Goal: Task Accomplishment & Management: Complete application form

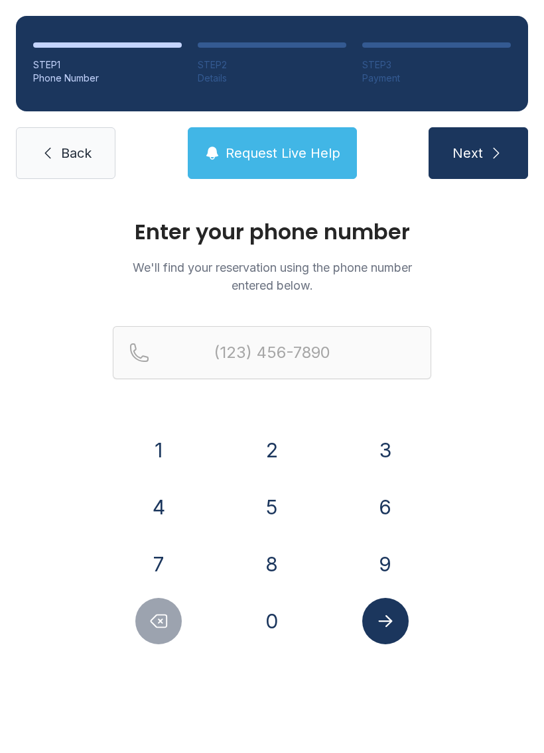
click at [164, 453] on button "1" at bounding box center [158, 450] width 46 height 46
click at [275, 572] on button "8" at bounding box center [272, 564] width 46 height 46
click at [173, 513] on button "4" at bounding box center [158, 507] width 46 height 46
click at [381, 452] on button "3" at bounding box center [385, 450] width 46 height 46
click at [383, 560] on button "9" at bounding box center [385, 564] width 46 height 46
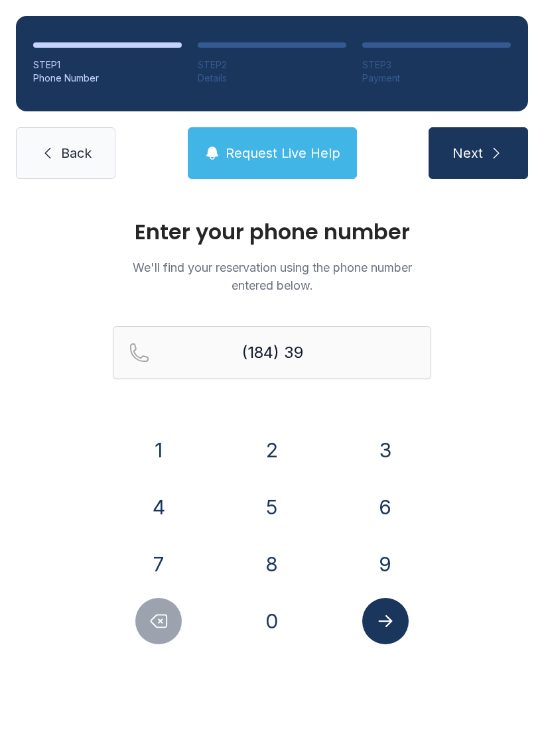
click at [166, 619] on icon "Delete number" at bounding box center [159, 621] width 20 height 20
click at [170, 607] on button "Delete number" at bounding box center [158, 621] width 46 height 46
click at [170, 606] on button "Delete number" at bounding box center [158, 621] width 46 height 46
type input "(1"
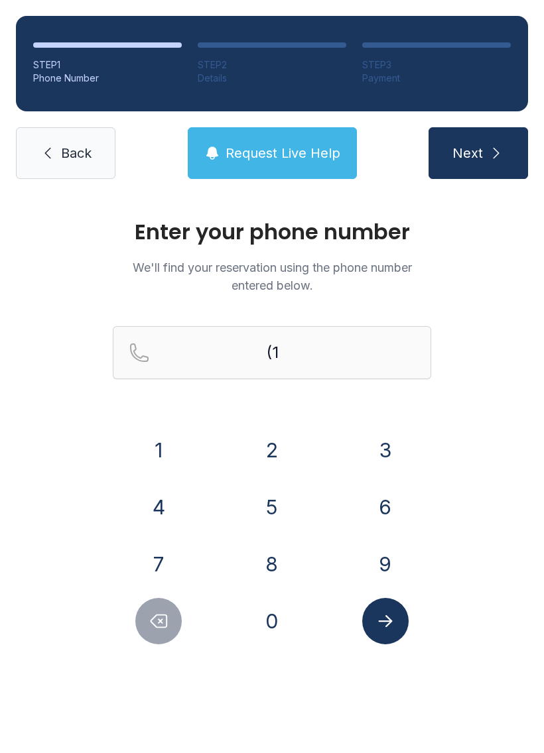
click at [169, 608] on button "Delete number" at bounding box center [158, 621] width 46 height 46
click at [275, 570] on button "8" at bounding box center [272, 564] width 46 height 46
click at [168, 521] on button "4" at bounding box center [158, 507] width 46 height 46
click at [377, 458] on button "3" at bounding box center [385, 450] width 46 height 46
click at [387, 572] on button "9" at bounding box center [385, 564] width 46 height 46
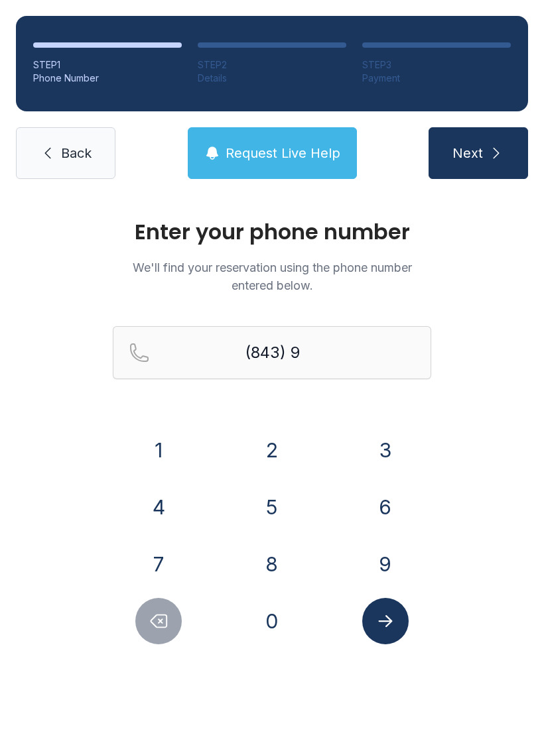
click at [277, 504] on button "5" at bounding box center [272, 507] width 46 height 46
click at [166, 551] on button "7" at bounding box center [158, 564] width 46 height 46
click at [157, 503] on button "4" at bounding box center [158, 507] width 46 height 46
click at [271, 451] on button "2" at bounding box center [272, 450] width 46 height 46
click at [167, 448] on button "1" at bounding box center [158, 450] width 46 height 46
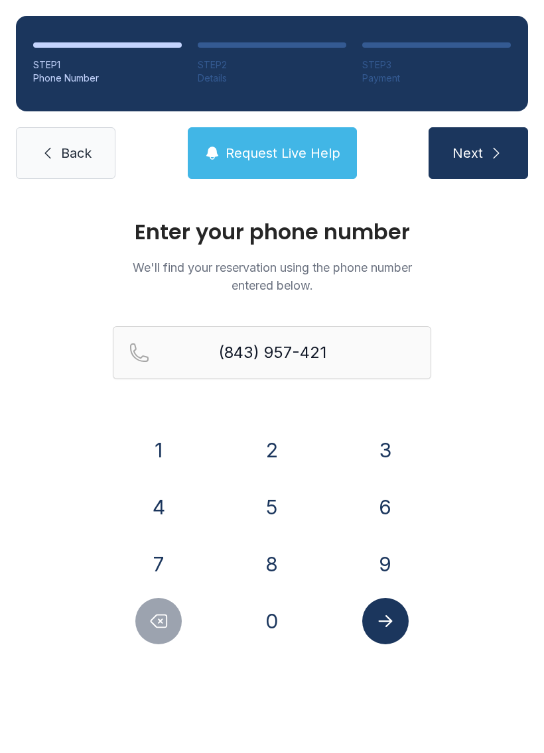
click at [385, 453] on button "3" at bounding box center [385, 450] width 46 height 46
type input "[PHONE_NUMBER]"
click at [395, 629] on button "Submit lookup form" at bounding box center [385, 621] width 46 height 46
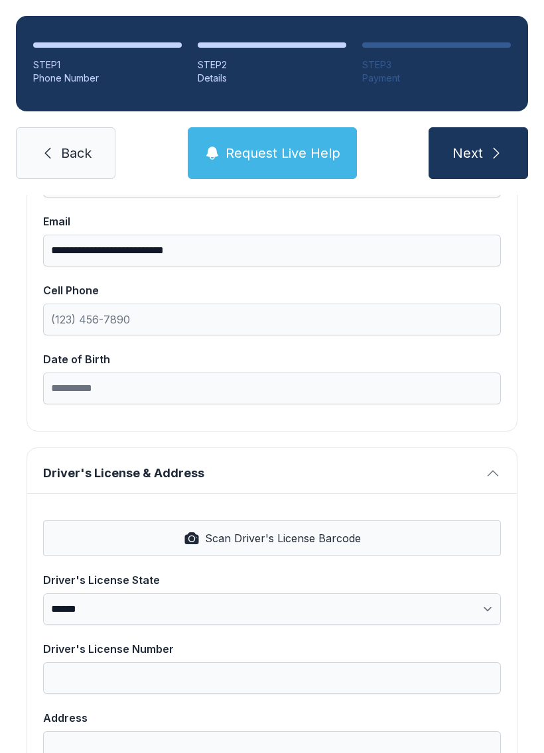
scroll to position [267, 0]
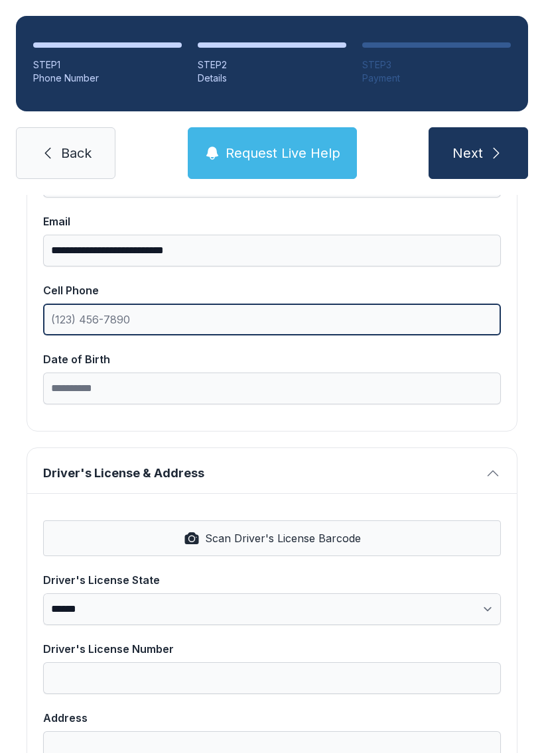
click at [238, 323] on input "Cell Phone" at bounding box center [272, 320] width 458 height 32
type input "[PHONE_NUMBER]"
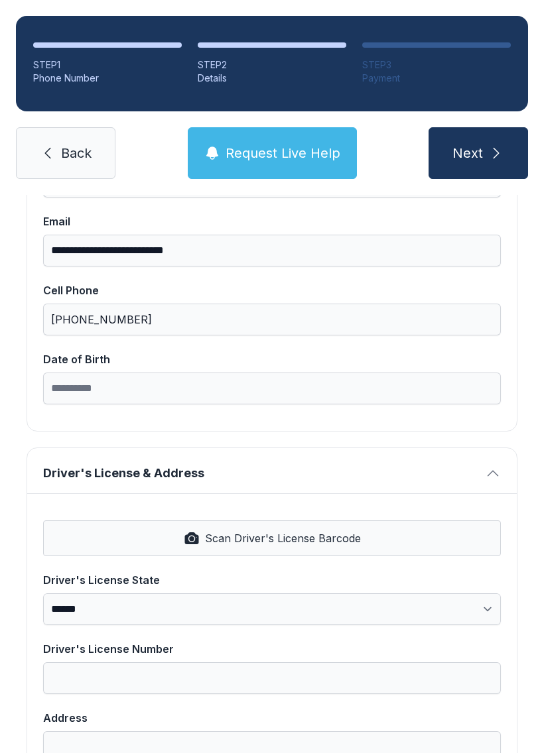
click at [217, 386] on input "Date of Birth" at bounding box center [272, 389] width 458 height 32
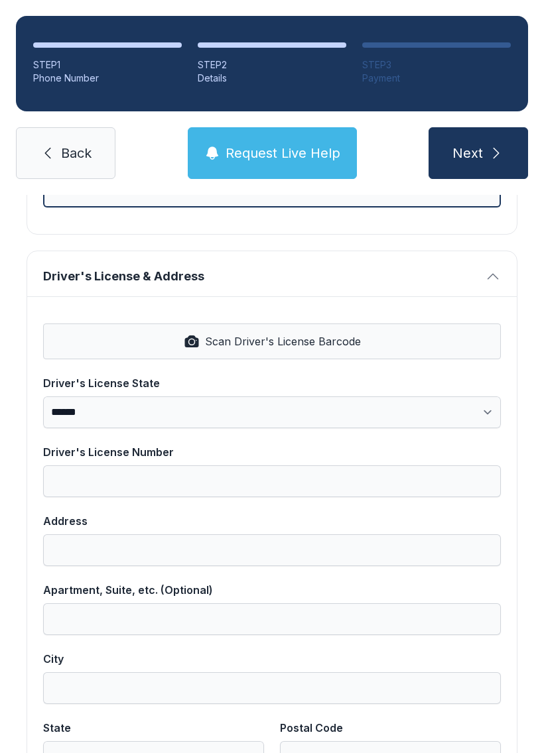
scroll to position [464, 0]
type input "**********"
click at [302, 347] on span "Scan Driver's License Barcode" at bounding box center [283, 341] width 156 height 16
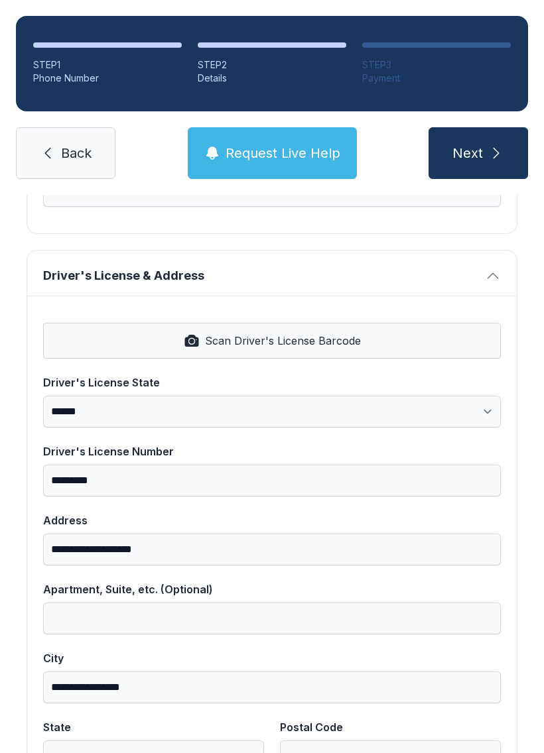
select select "**"
type input "*********"
type input "**********"
select select "**"
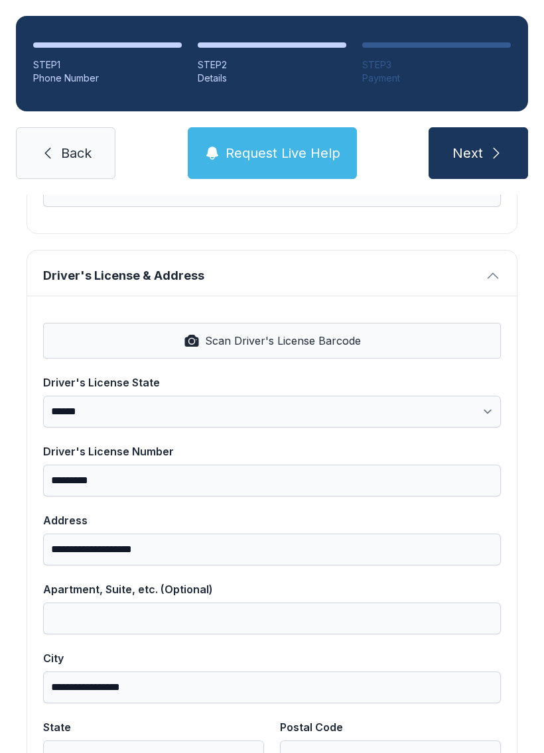
type input "*****"
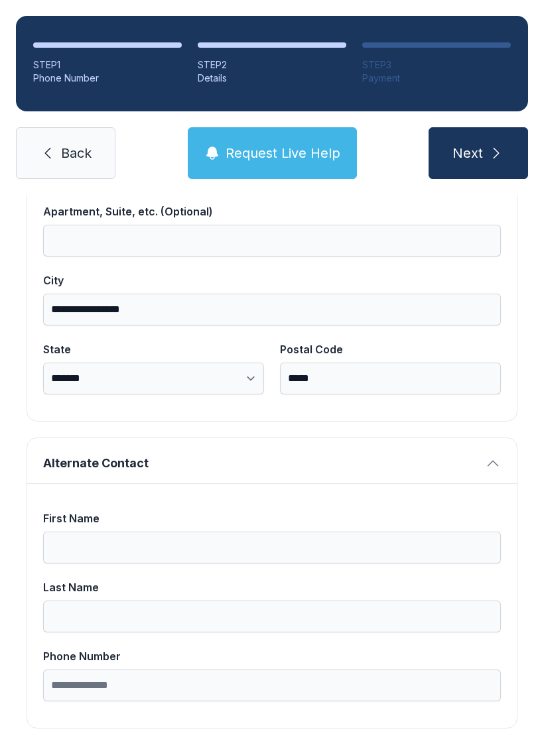
scroll to position [841, 0]
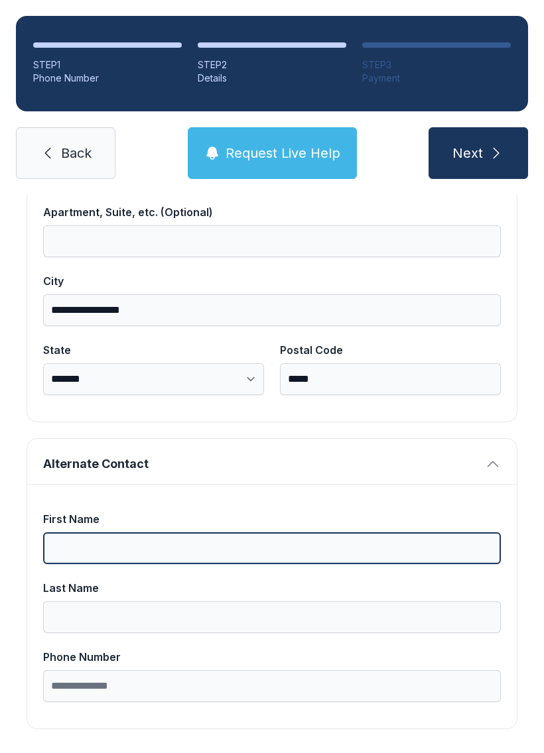
click at [391, 542] on input "First Name" at bounding box center [272, 548] width 458 height 32
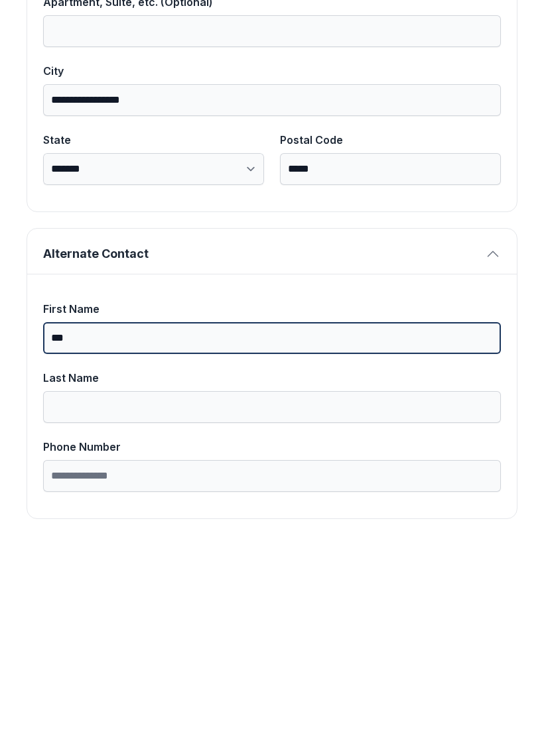
type input "***"
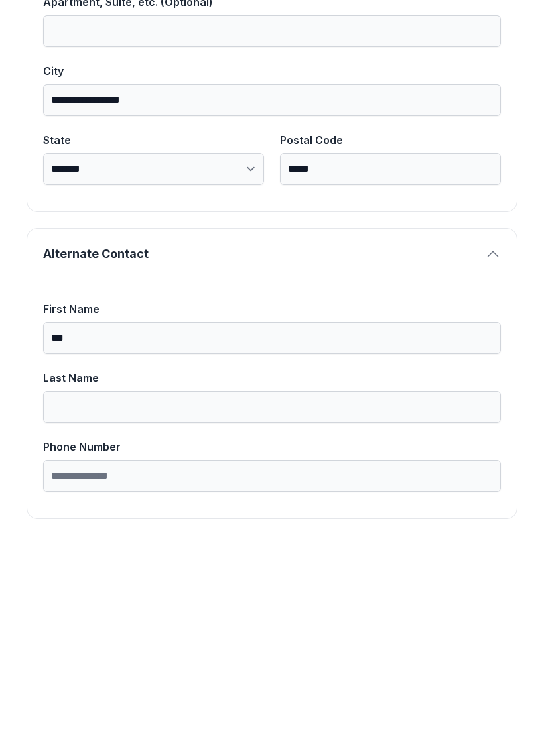
click at [305, 601] on input "Last Name" at bounding box center [272, 617] width 458 height 32
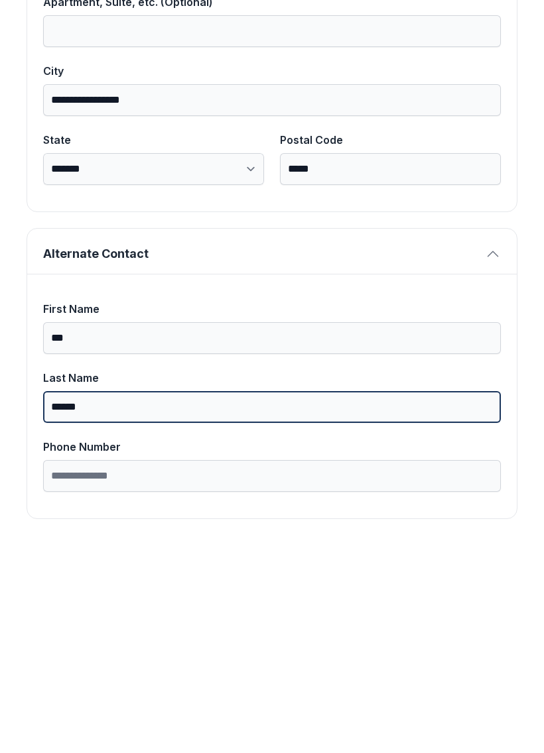
type input "******"
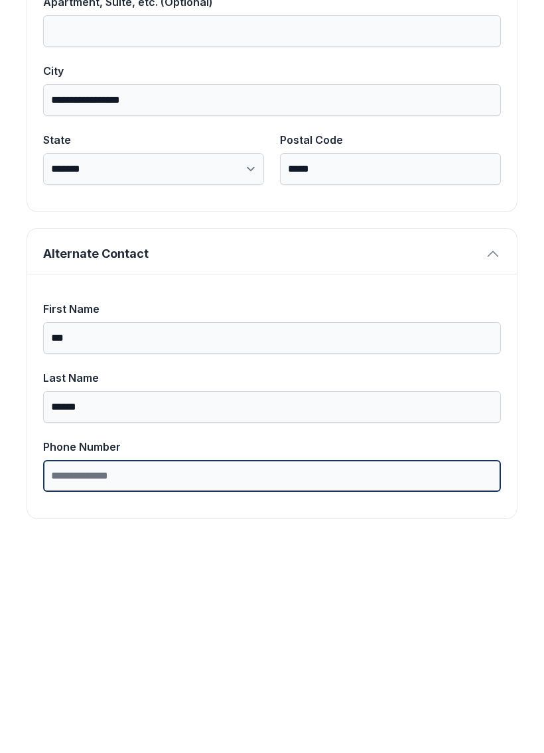
click at [365, 670] on input "Phone Number" at bounding box center [272, 686] width 458 height 32
type input "**********"
click at [477, 127] on button "Next" at bounding box center [477, 153] width 99 height 52
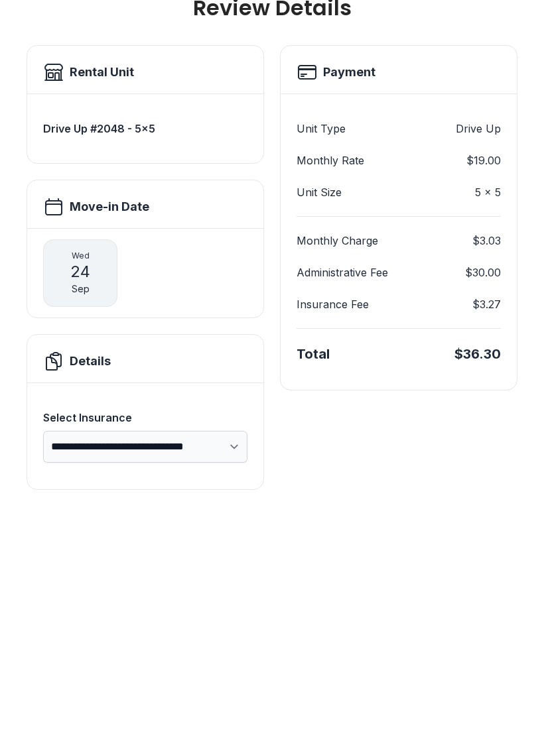
scroll to position [0, 0]
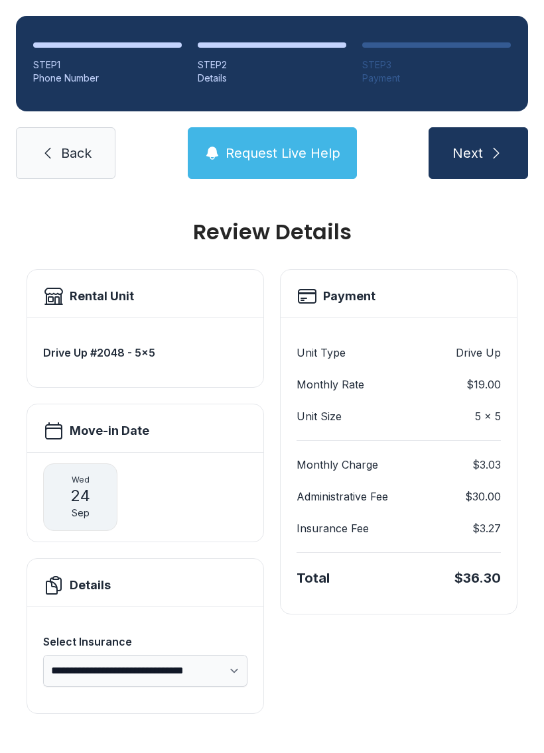
click at [50, 145] on icon at bounding box center [48, 153] width 16 height 16
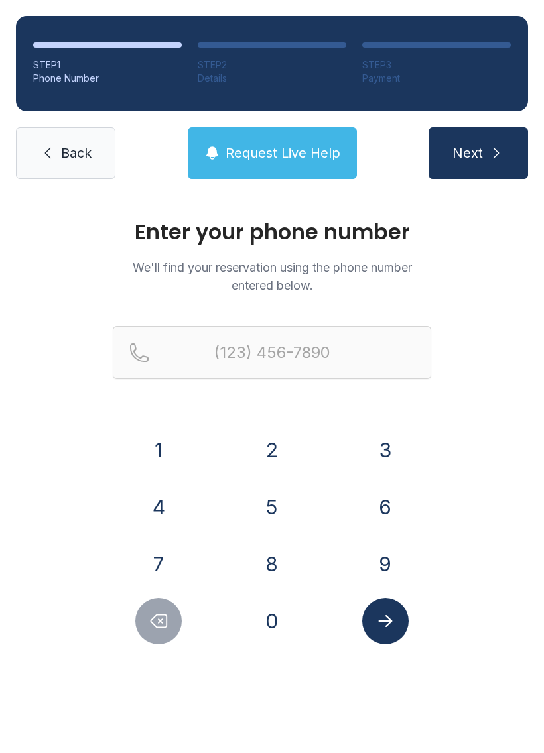
click at [50, 129] on link "Back" at bounding box center [65, 153] width 99 height 52
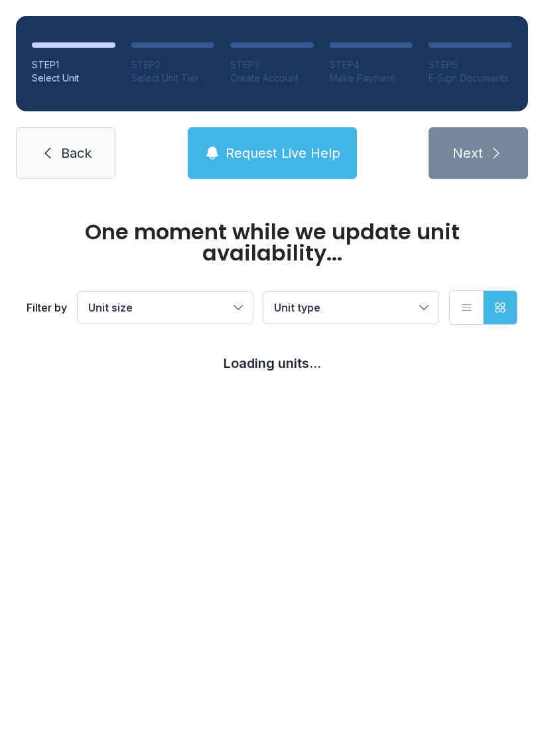
click at [54, 130] on link "Back" at bounding box center [65, 153] width 99 height 52
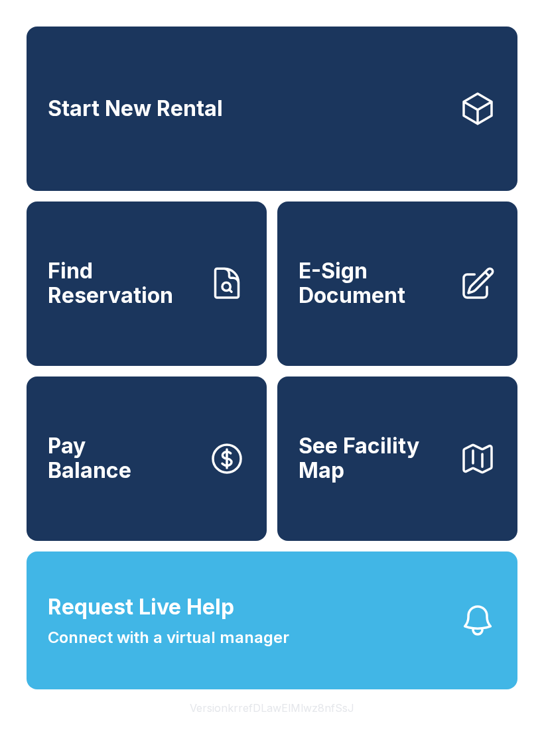
click at [444, 341] on link "E-Sign Document" at bounding box center [397, 284] width 240 height 164
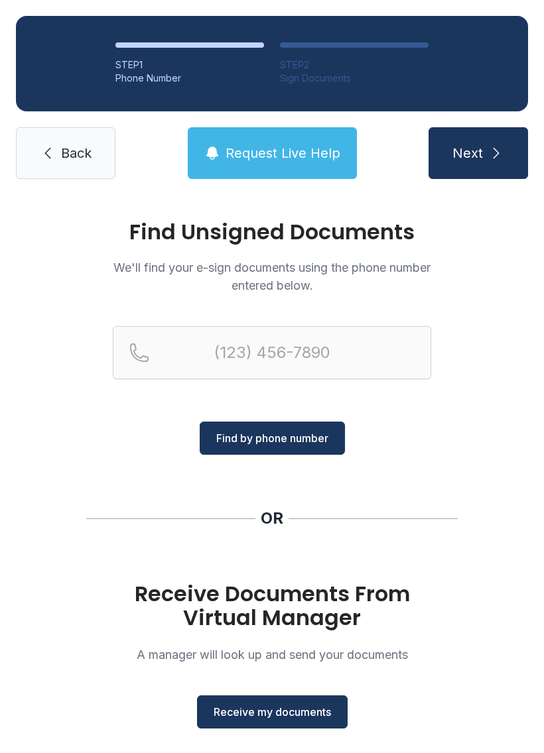
click at [296, 719] on span "Receive my documents" at bounding box center [272, 712] width 117 height 16
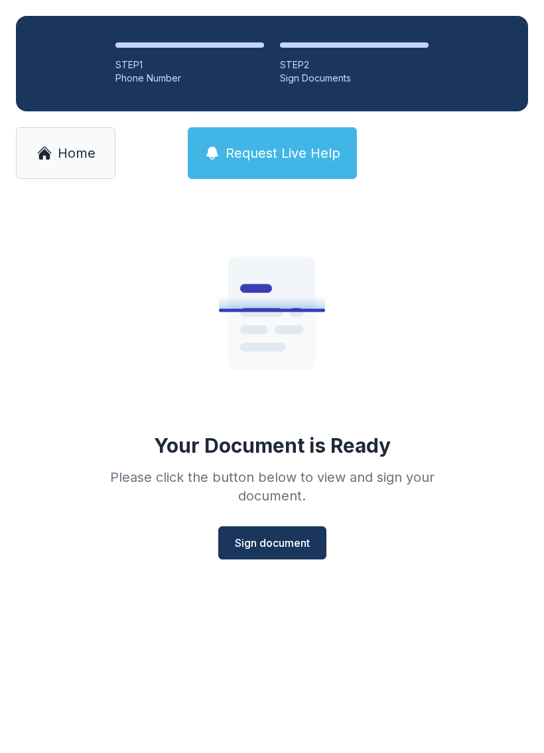
click at [294, 547] on span "Sign document" at bounding box center [272, 543] width 75 height 16
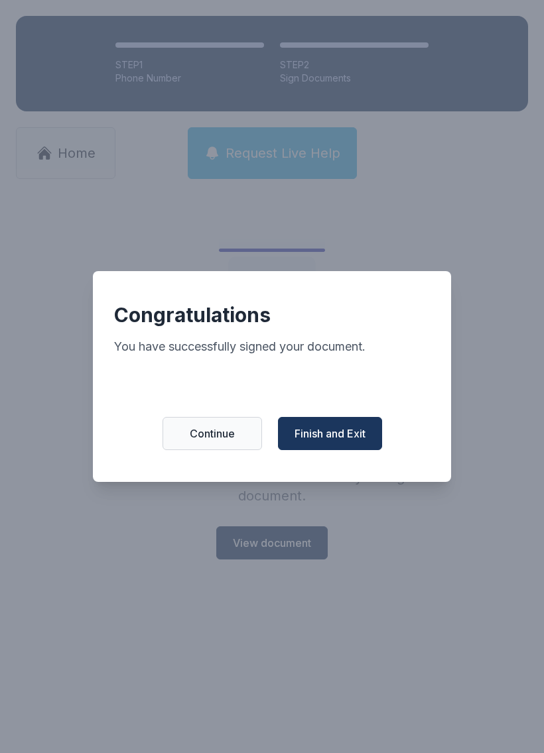
click at [351, 440] on span "Finish and Exit" at bounding box center [329, 434] width 71 height 16
